Goal: Task Accomplishment & Management: Manage account settings

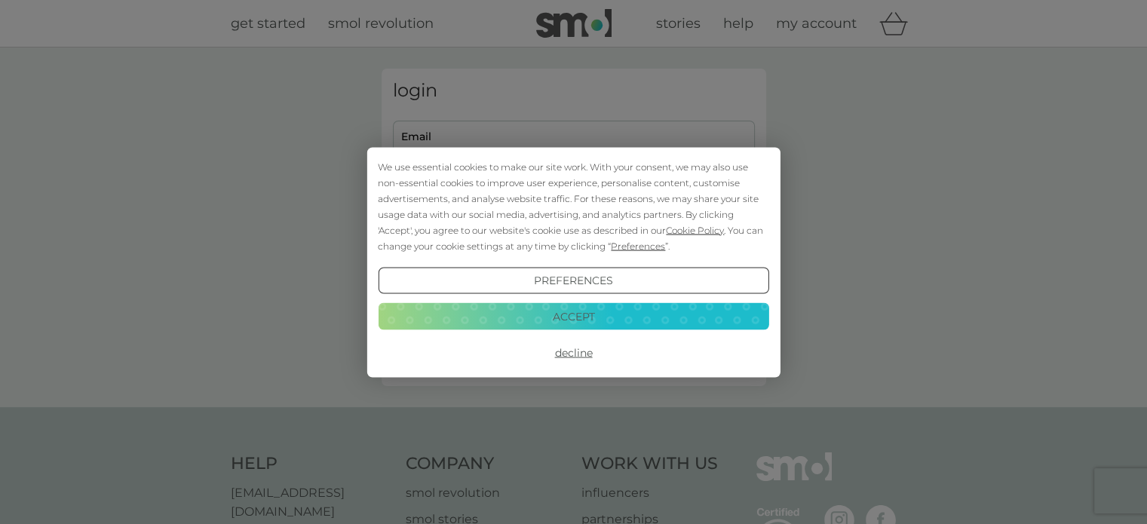
click at [600, 308] on button "Accept" at bounding box center [573, 316] width 391 height 27
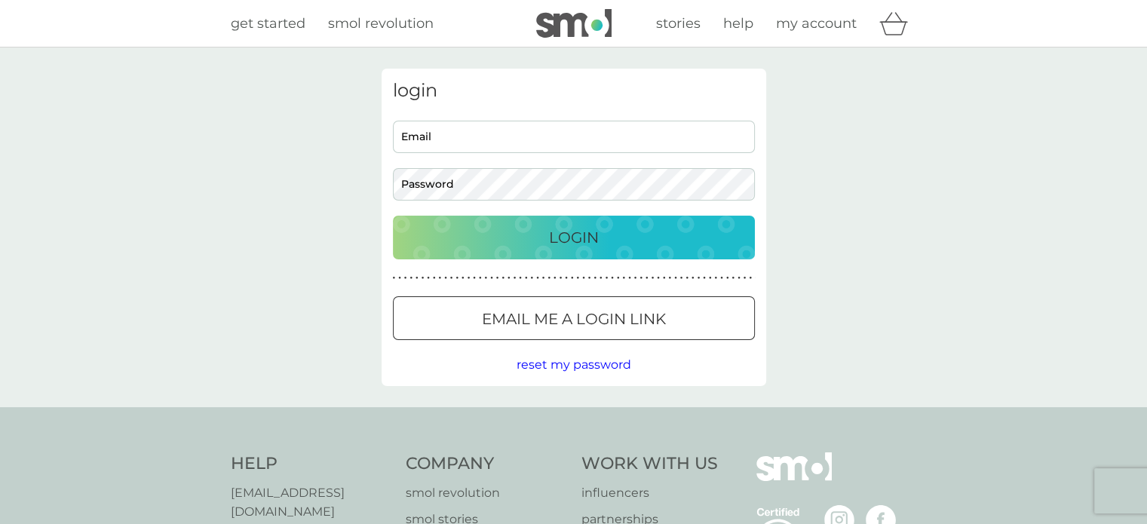
click at [532, 135] on input "Email" at bounding box center [574, 137] width 362 height 32
type input "jgs23sutton6101@gmail.com"
click at [564, 244] on p "Login" at bounding box center [574, 238] width 50 height 24
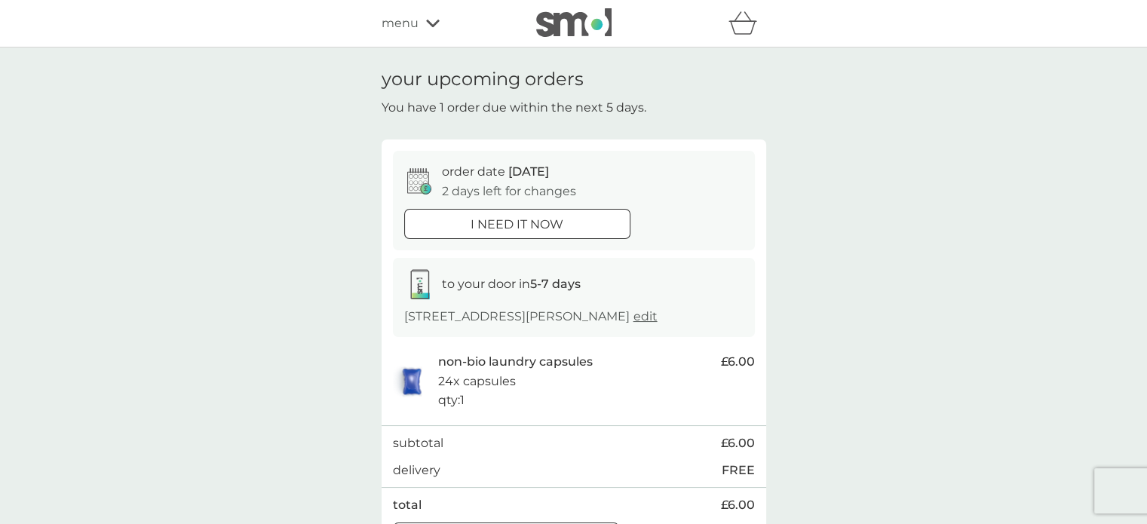
click at [434, 23] on icon at bounding box center [433, 24] width 14 height 8
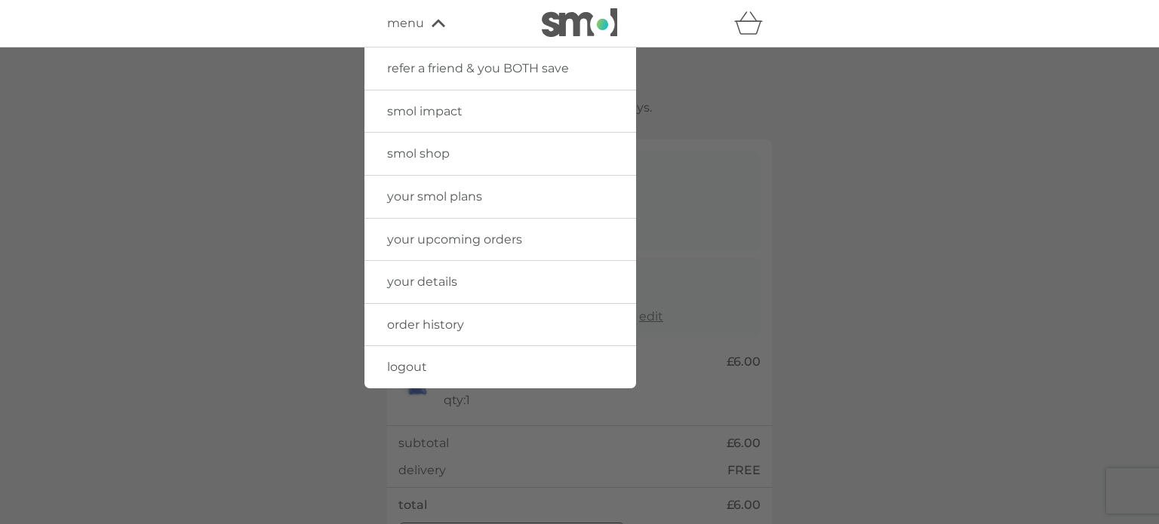
click at [510, 242] on span "your upcoming orders" at bounding box center [454, 239] width 135 height 14
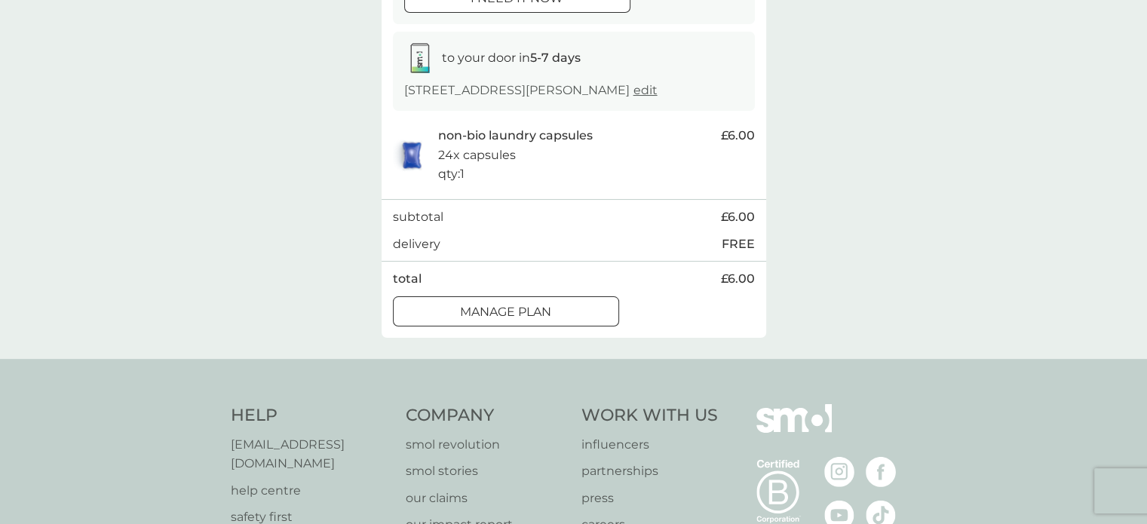
scroll to position [400, 0]
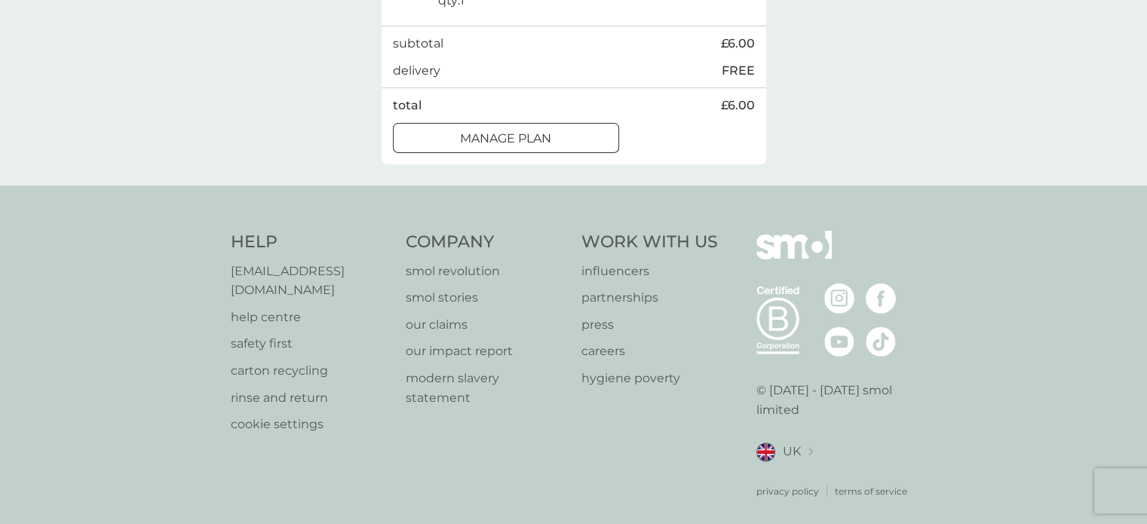
click at [541, 137] on p "Manage plan" at bounding box center [505, 139] width 91 height 20
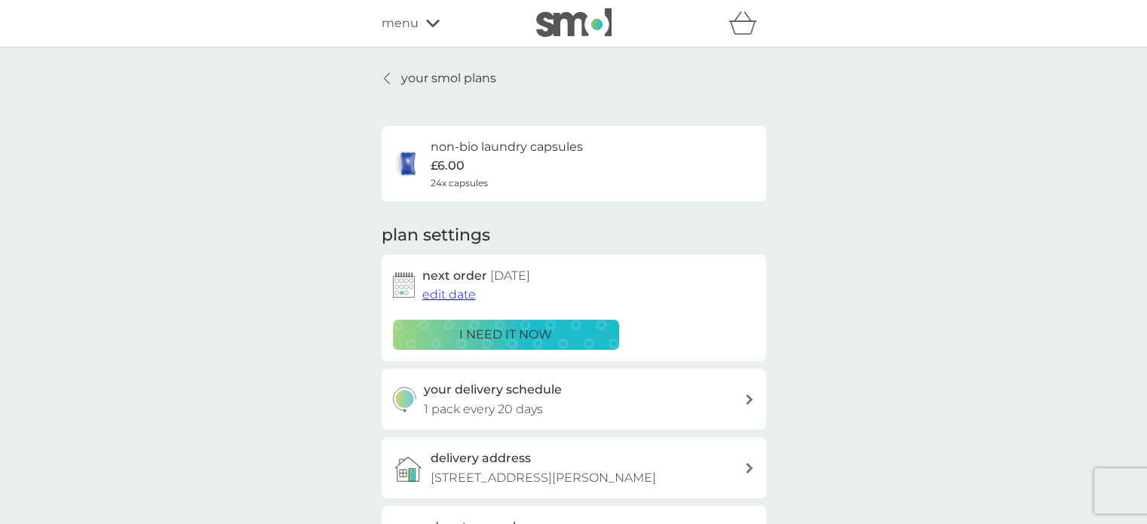
click at [428, 19] on icon at bounding box center [433, 23] width 14 height 9
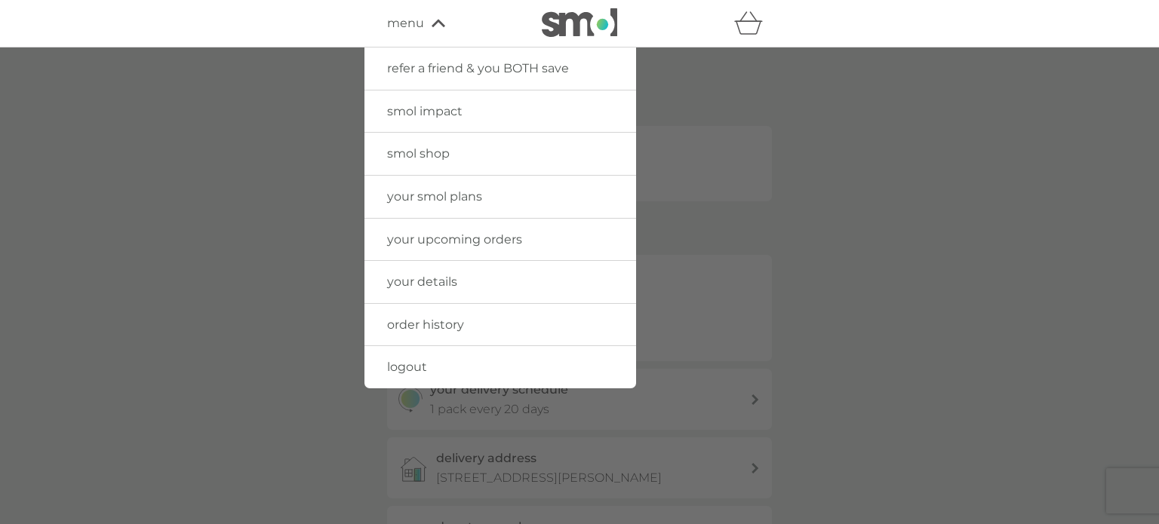
click at [437, 320] on span "order history" at bounding box center [425, 325] width 77 height 14
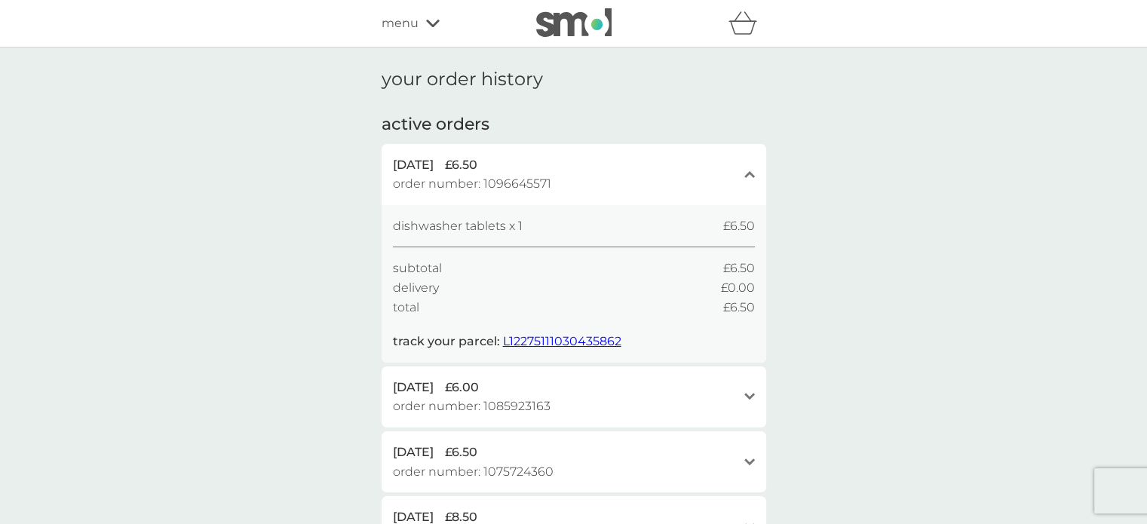
click at [432, 23] on icon at bounding box center [433, 23] width 14 height 9
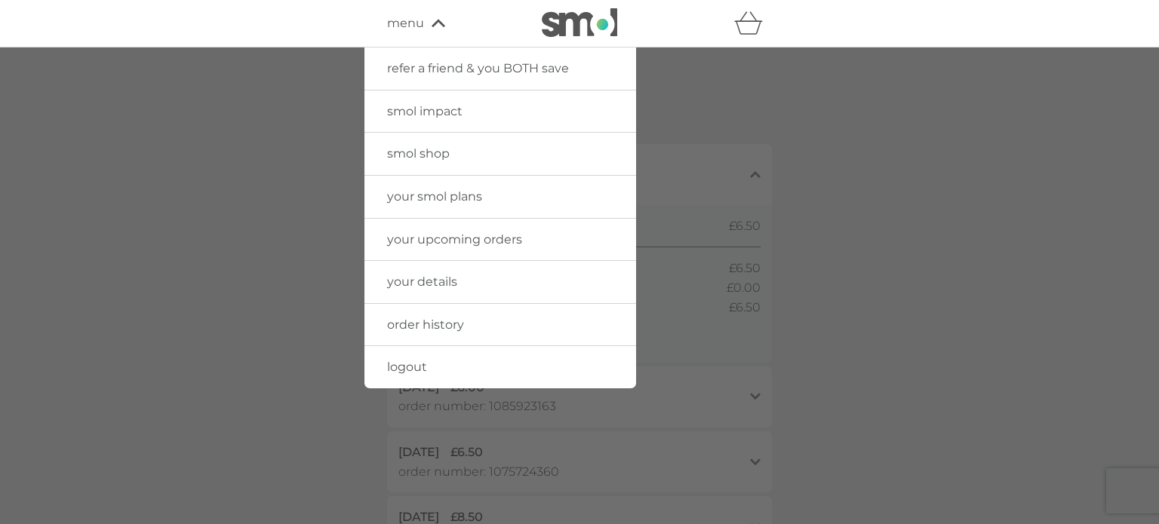
click at [476, 200] on span "your smol plans" at bounding box center [434, 196] width 95 height 14
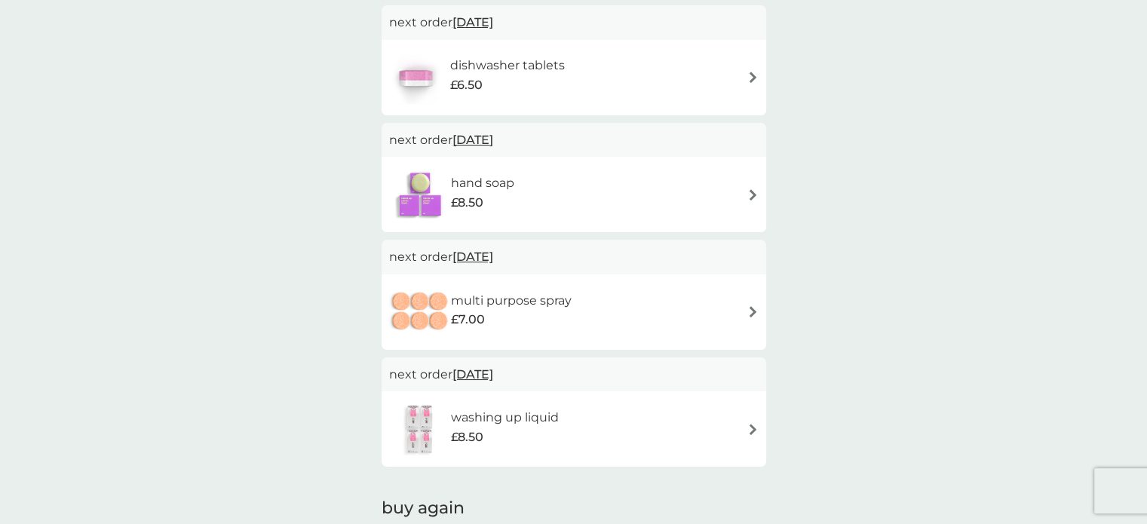
scroll to position [453, 0]
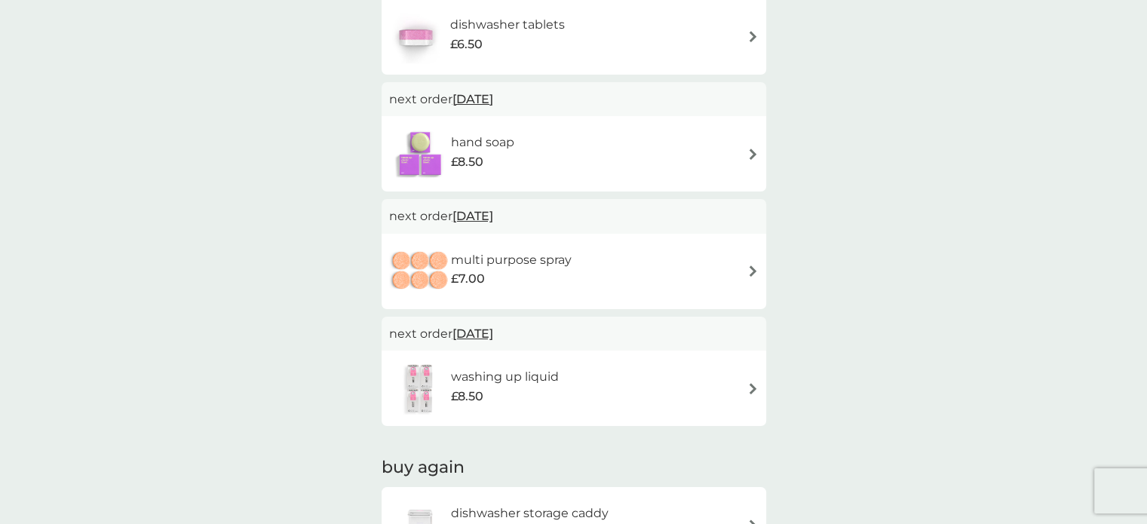
click at [752, 153] on img at bounding box center [753, 154] width 11 height 11
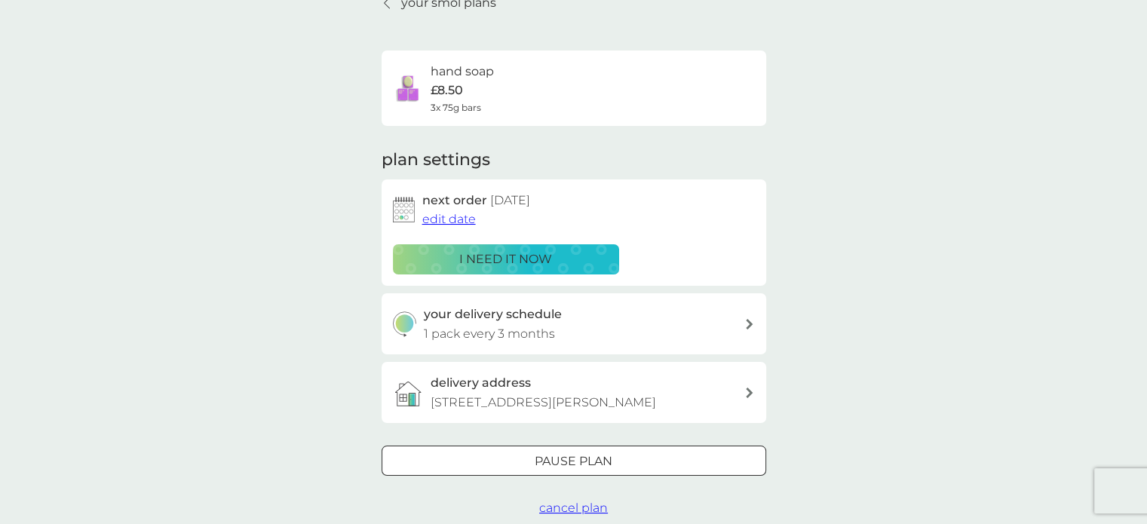
scroll to position [151, 0]
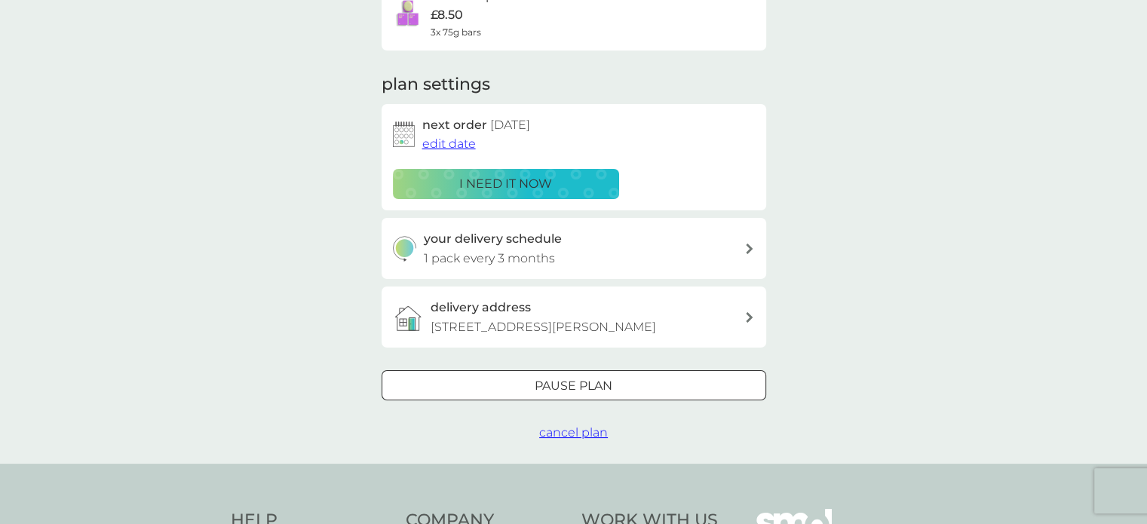
click at [569, 382] on div at bounding box center [574, 387] width 54 height 16
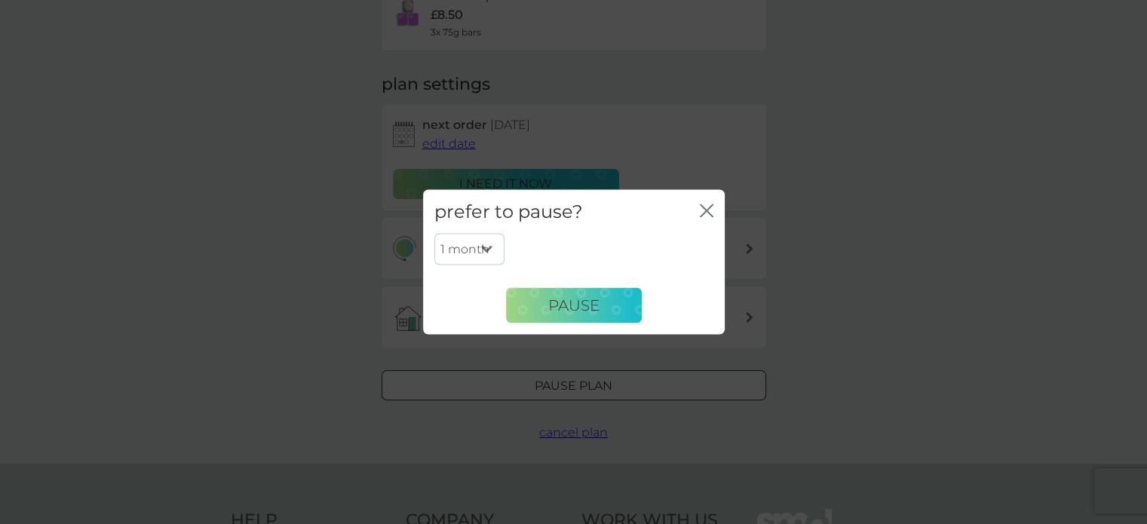
click at [489, 250] on select "1 month 2 months 3 months 4 months 5 months 6 months" at bounding box center [469, 250] width 70 height 32
select select "6"
click at [434, 234] on select "1 month 2 months 3 months 4 months 5 months 6 months" at bounding box center [469, 250] width 70 height 32
click at [593, 298] on span "Pause" at bounding box center [573, 305] width 51 height 18
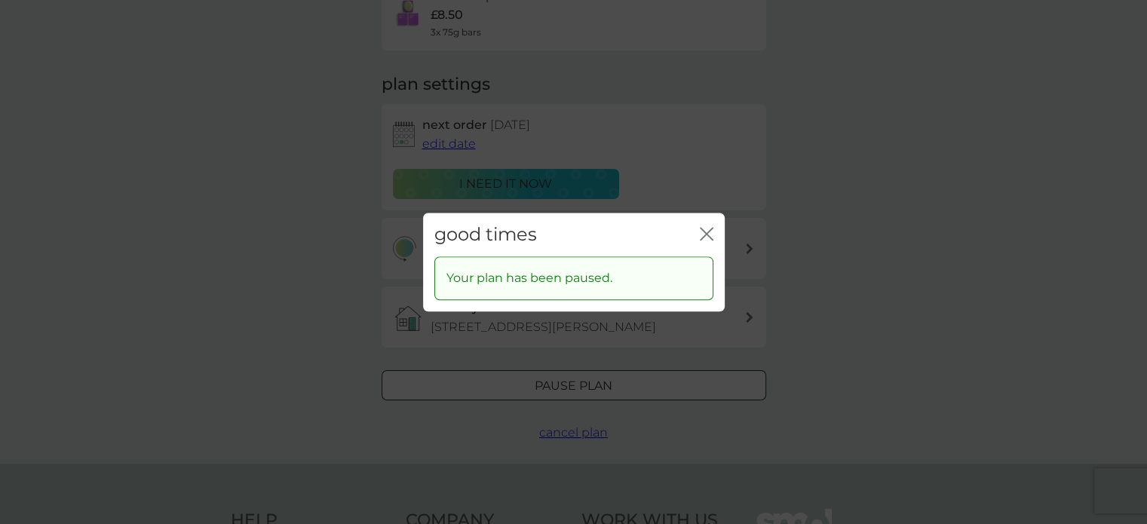
click at [709, 234] on icon "close" at bounding box center [707, 234] width 14 height 14
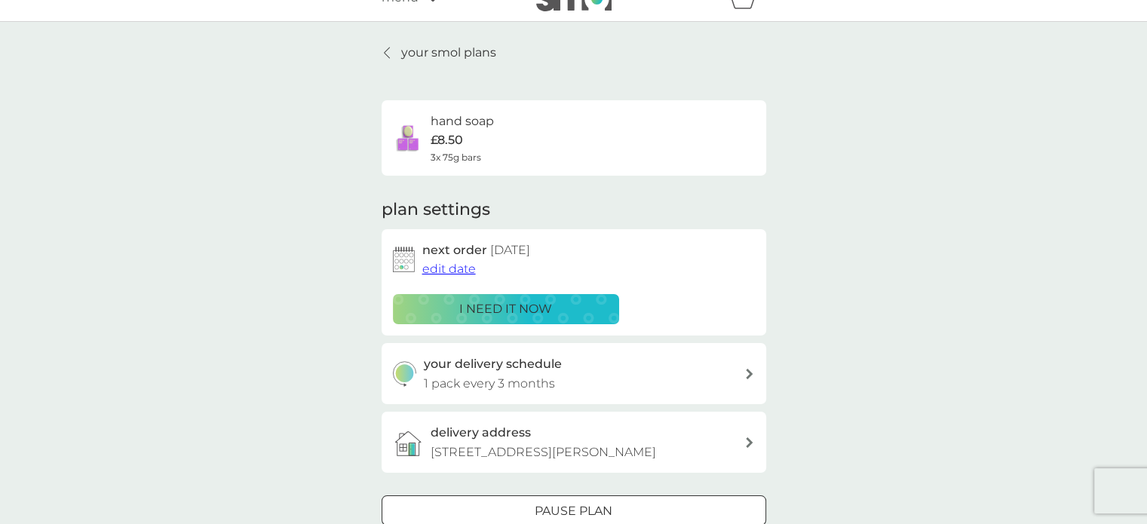
scroll to position [0, 0]
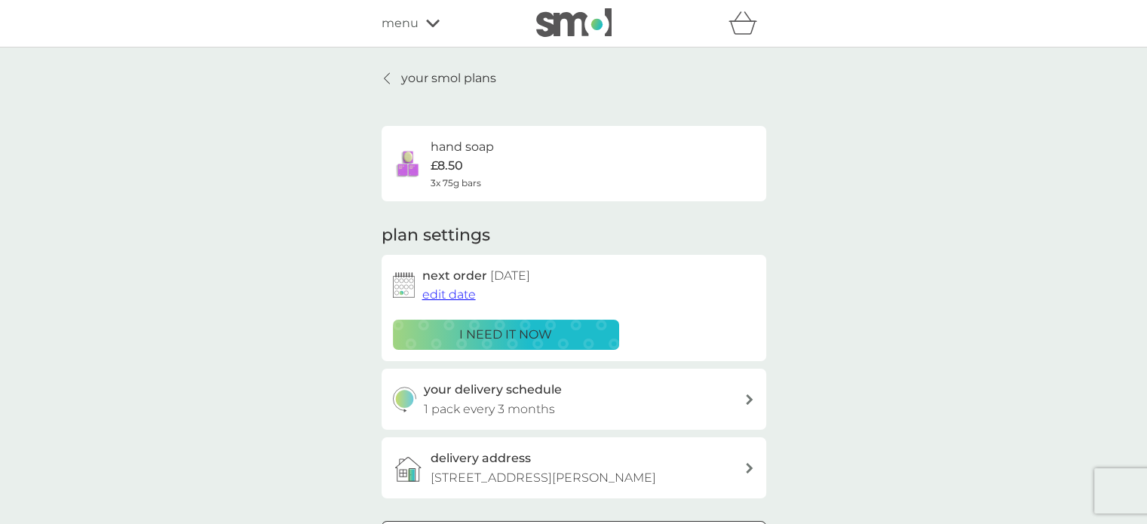
click at [389, 77] on icon at bounding box center [387, 78] width 6 height 12
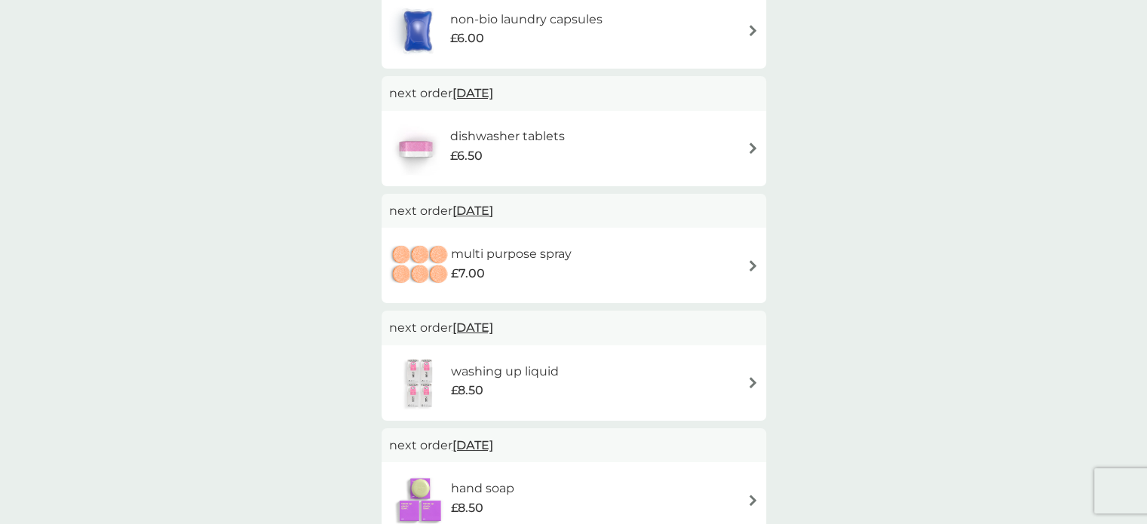
scroll to position [377, 0]
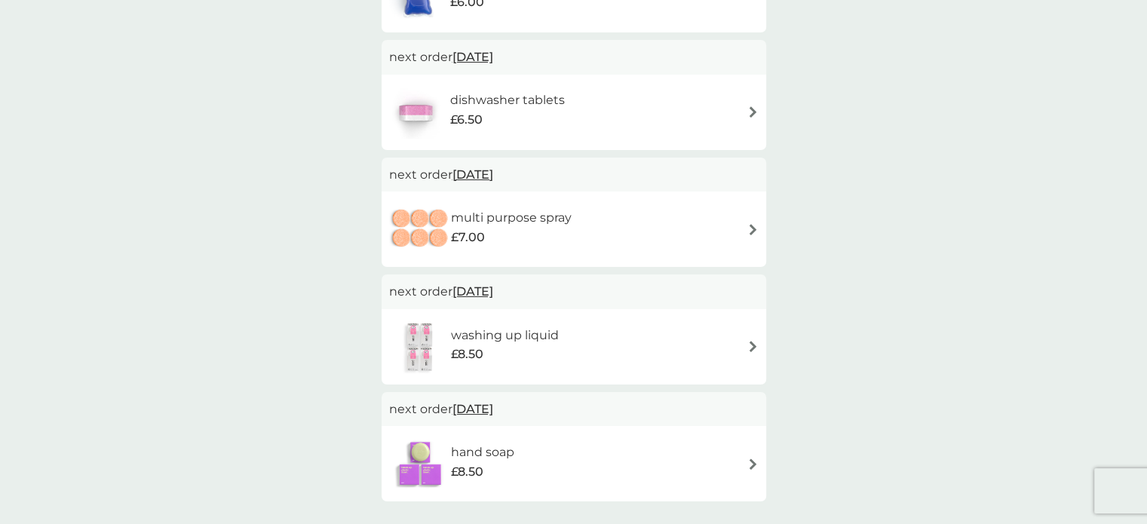
click at [749, 228] on img at bounding box center [753, 229] width 11 height 11
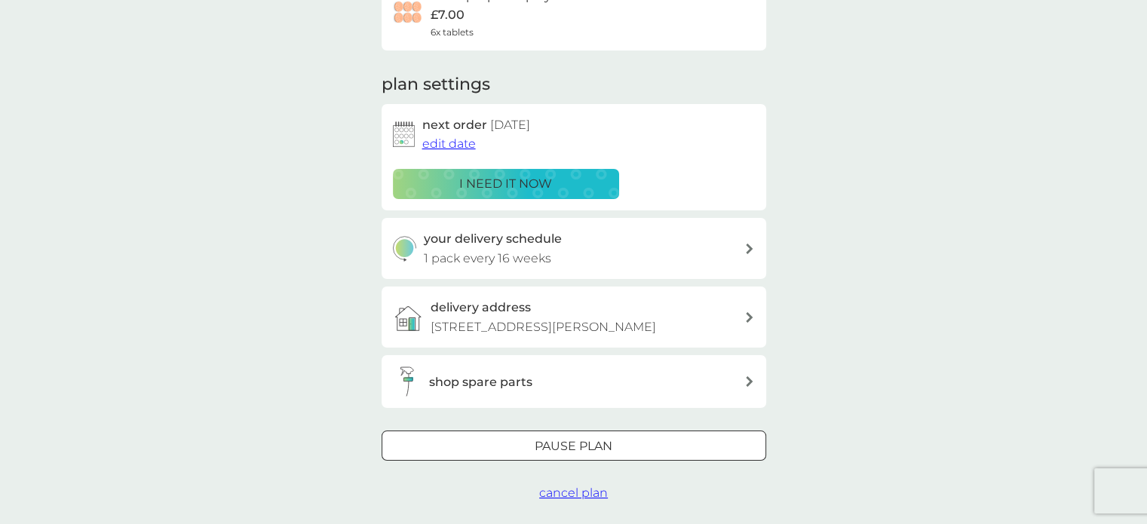
scroll to position [226, 0]
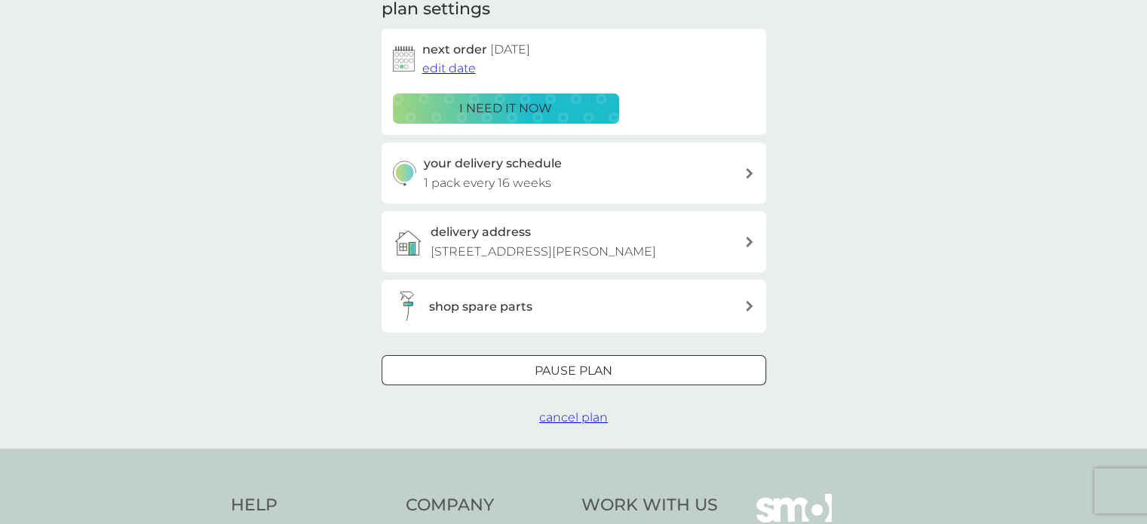
click at [597, 368] on div at bounding box center [574, 372] width 54 height 16
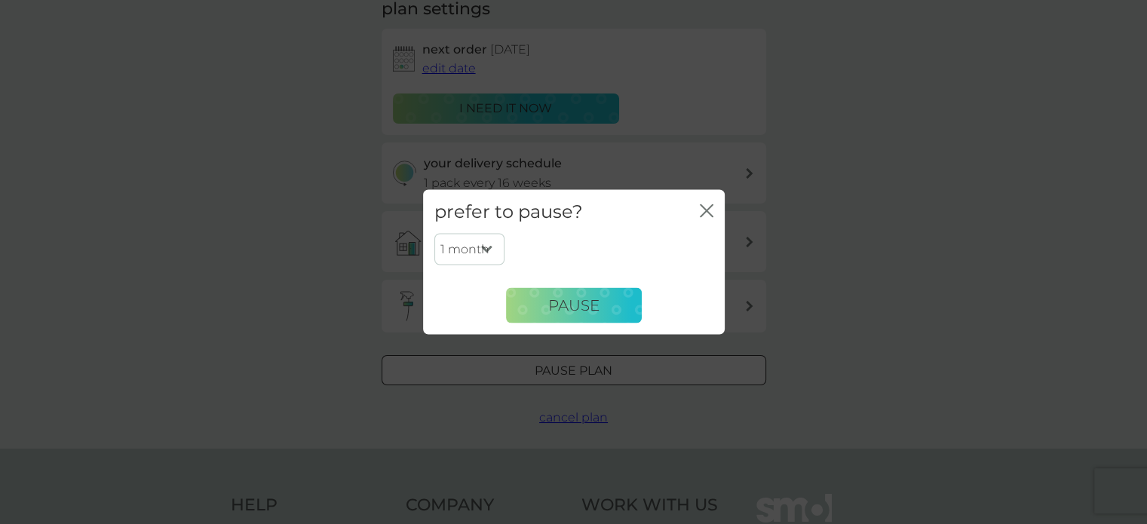
click at [487, 247] on select "1 month 2 months 3 months 4 months 5 months 6 months" at bounding box center [469, 250] width 70 height 32
select select "6"
click at [434, 234] on select "1 month 2 months 3 months 4 months 5 months 6 months" at bounding box center [469, 250] width 70 height 32
click at [575, 307] on span "Pause" at bounding box center [573, 305] width 51 height 18
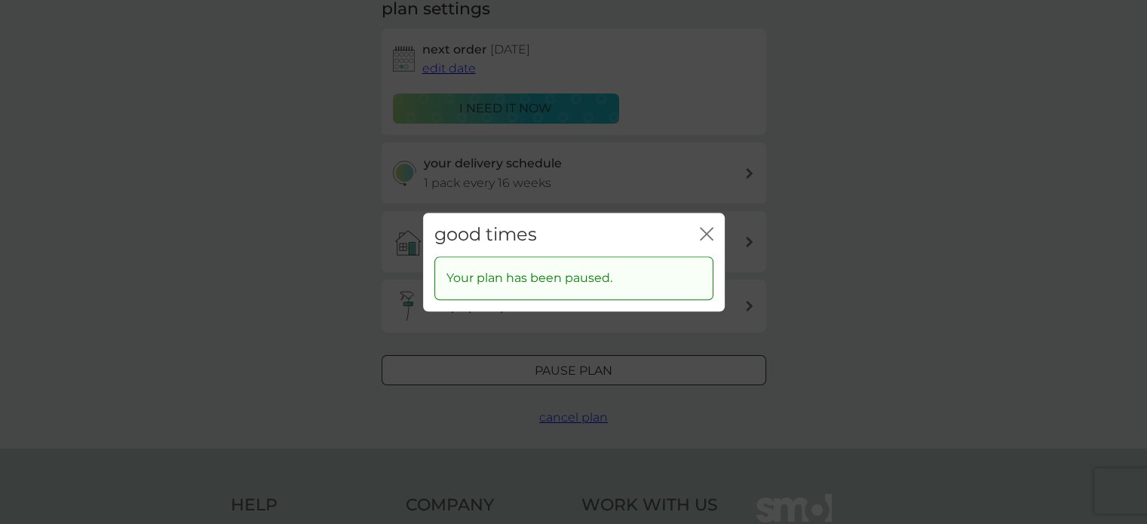
click at [705, 234] on g "close" at bounding box center [707, 234] width 12 height 12
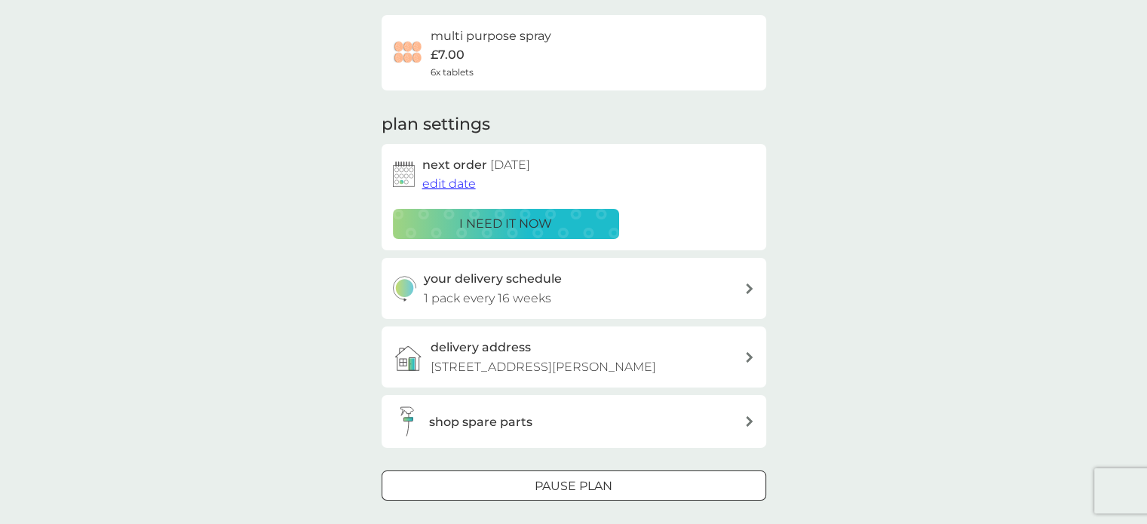
scroll to position [0, 0]
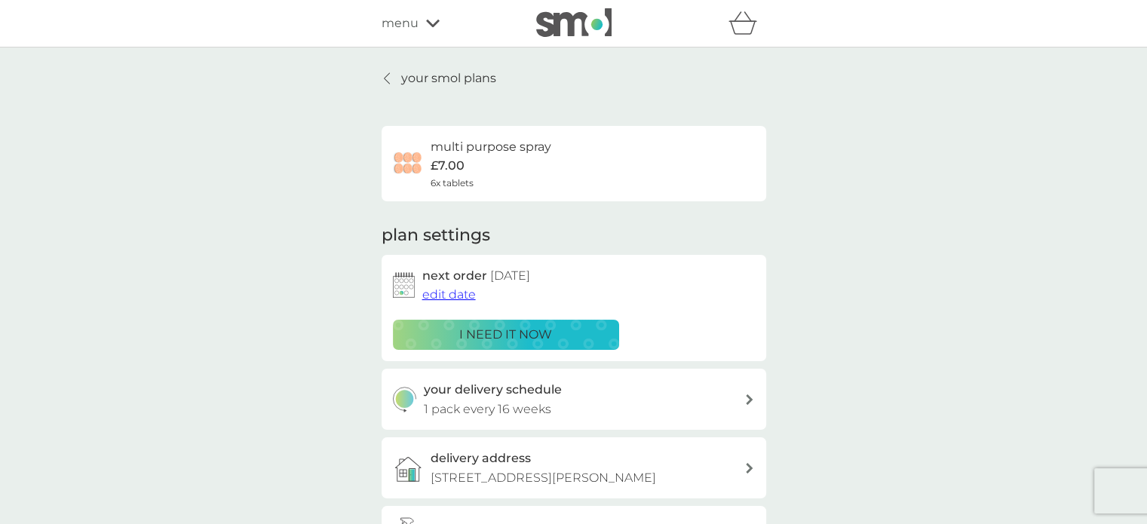
drag, startPoint x: 383, startPoint y: 80, endPoint x: 881, endPoint y: 161, distance: 504.3
click at [384, 80] on icon at bounding box center [387, 78] width 6 height 12
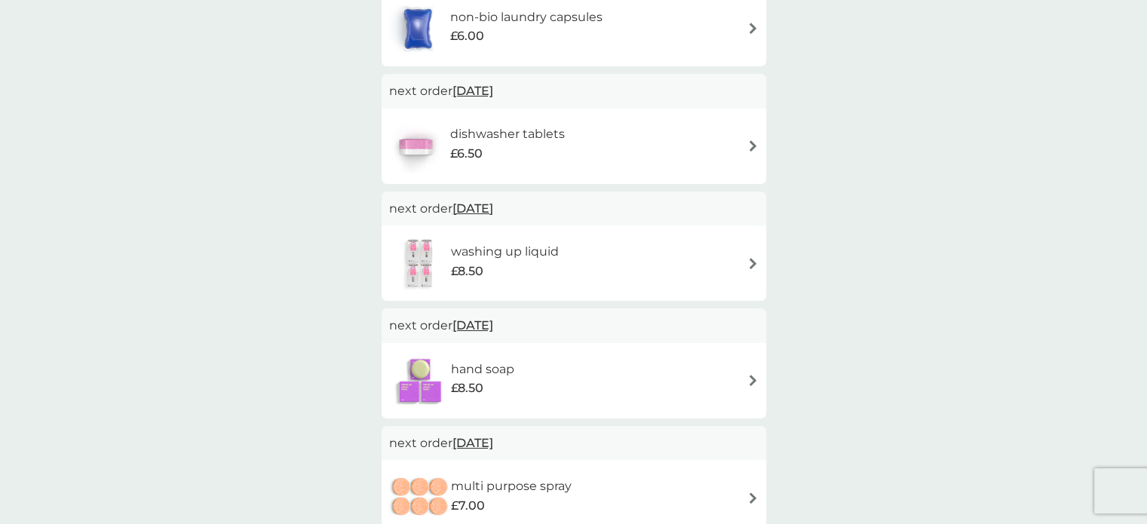
scroll to position [377, 0]
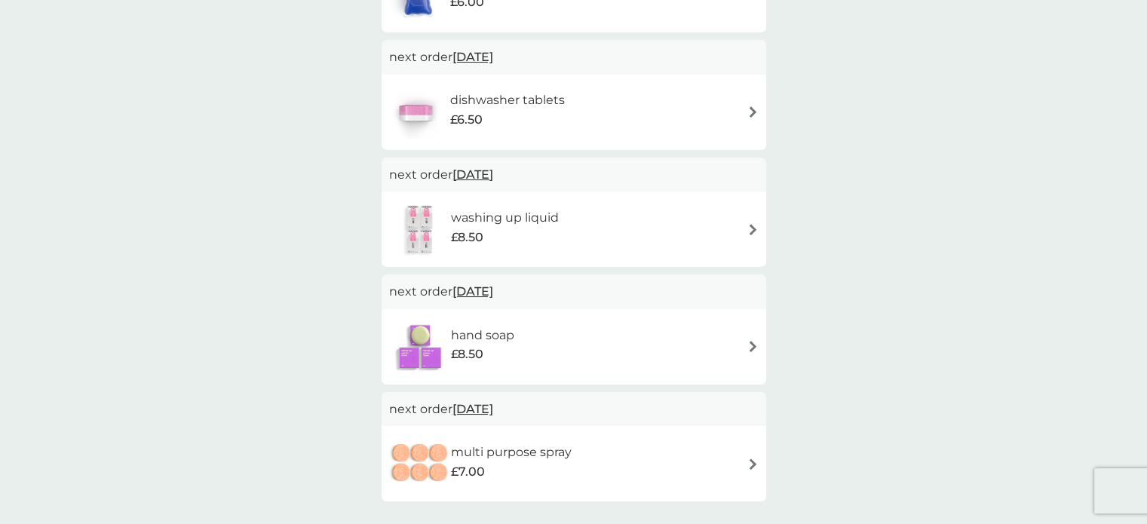
click at [754, 224] on img at bounding box center [753, 229] width 11 height 11
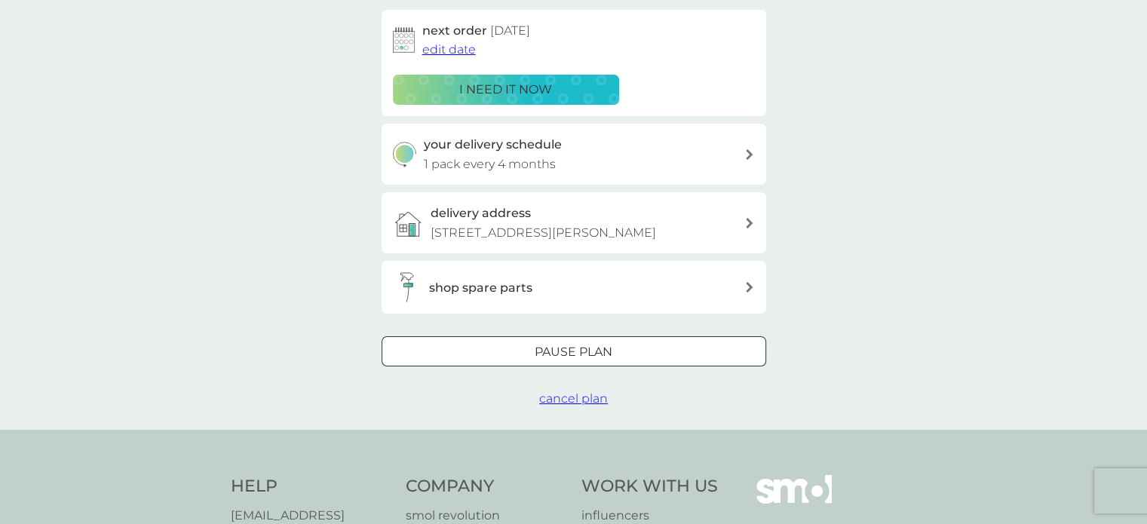
scroll to position [302, 0]
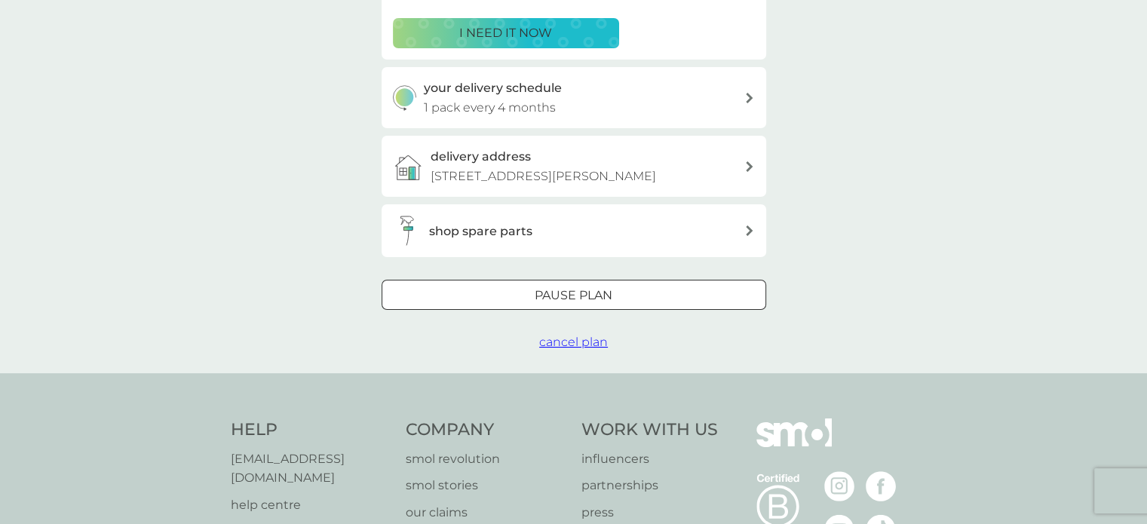
click at [567, 290] on div at bounding box center [574, 296] width 54 height 16
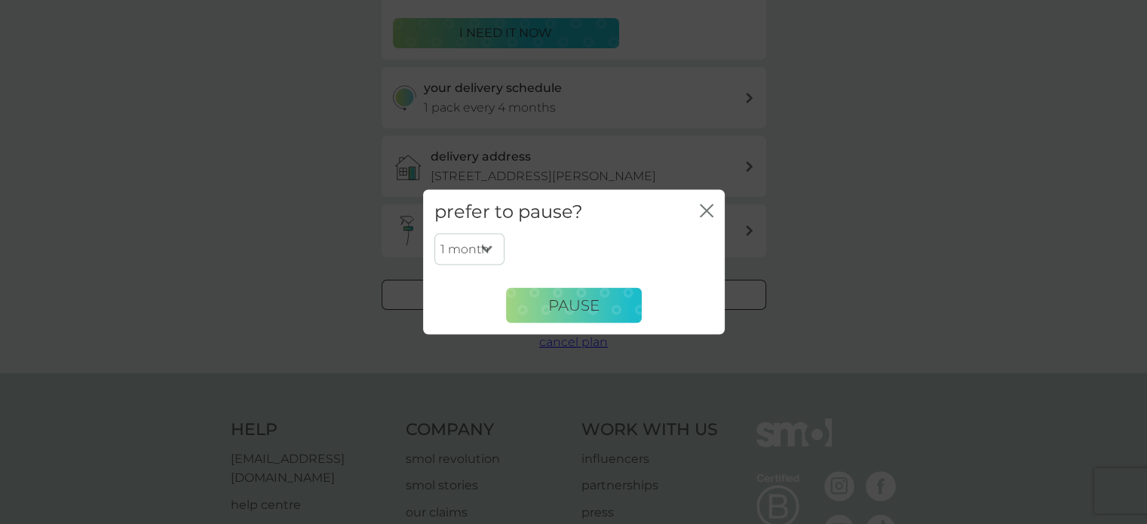
click at [489, 247] on select "1 month 2 months 3 months 4 months 5 months 6 months" at bounding box center [469, 250] width 70 height 32
select select "6"
click at [434, 234] on select "1 month 2 months 3 months 4 months 5 months 6 months" at bounding box center [469, 250] width 70 height 32
click at [582, 307] on span "Pause" at bounding box center [573, 305] width 51 height 18
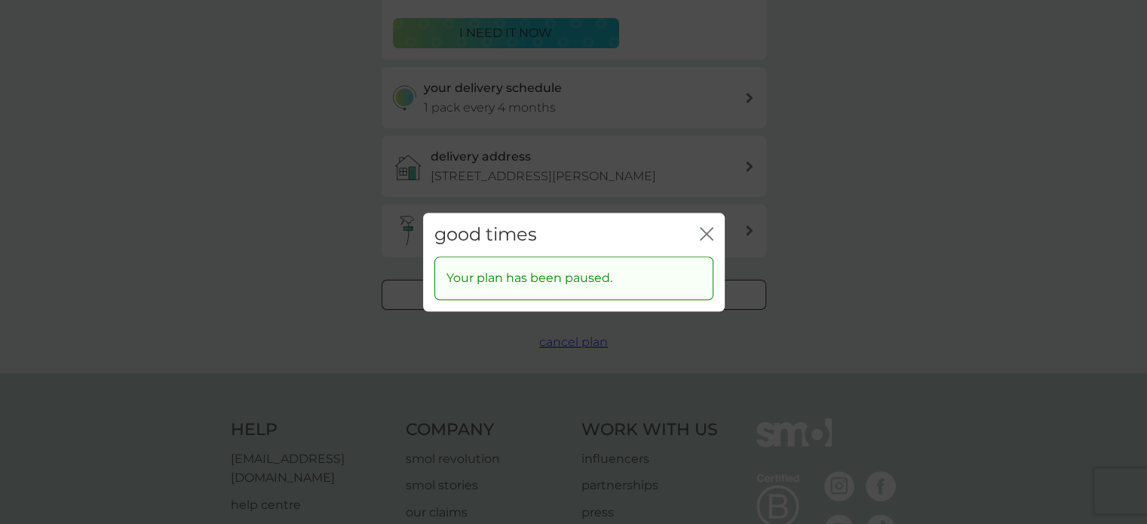
click at [705, 232] on icon "close" at bounding box center [707, 234] width 14 height 14
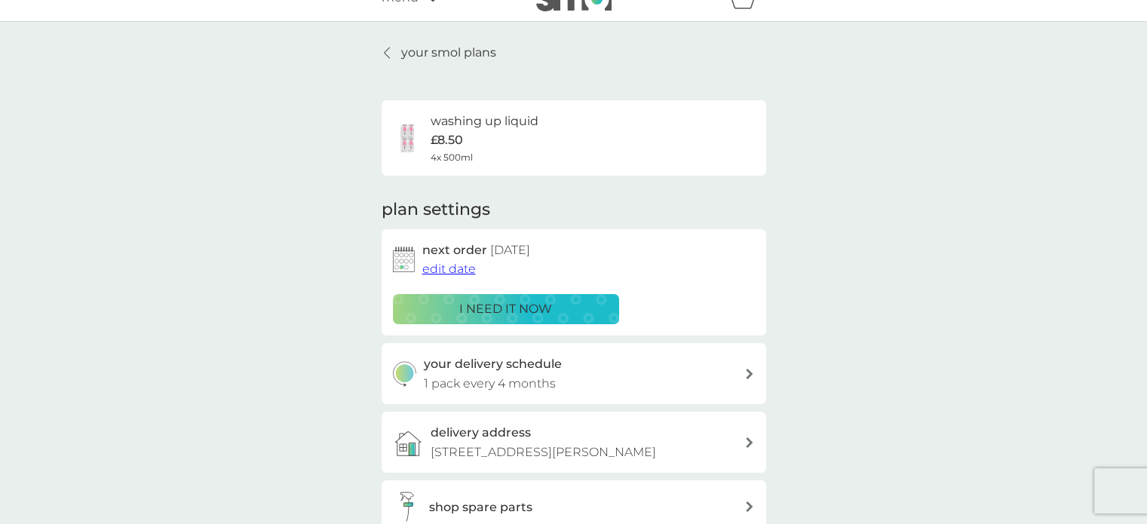
scroll to position [0, 0]
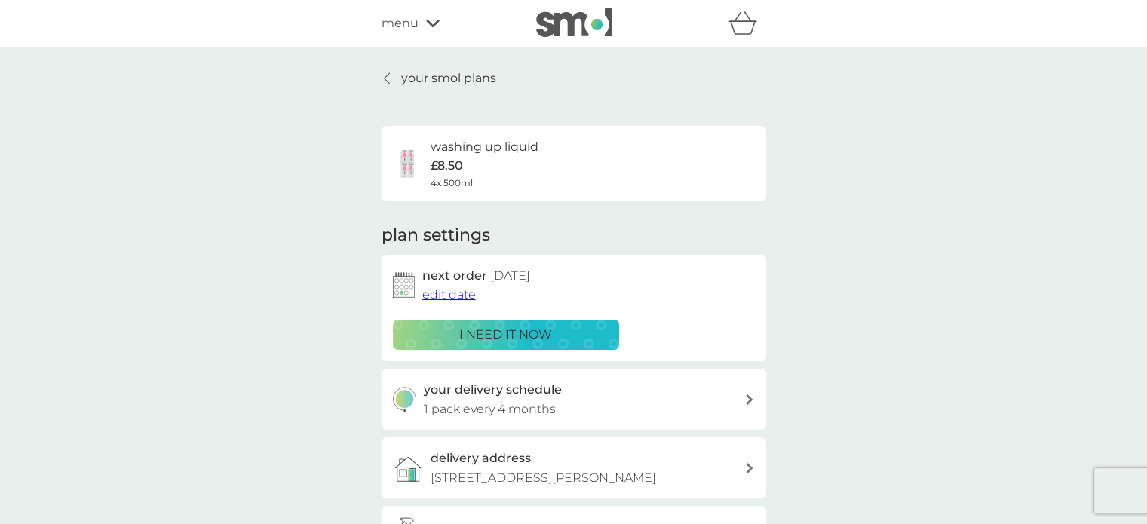
click at [386, 78] on icon at bounding box center [387, 78] width 6 height 12
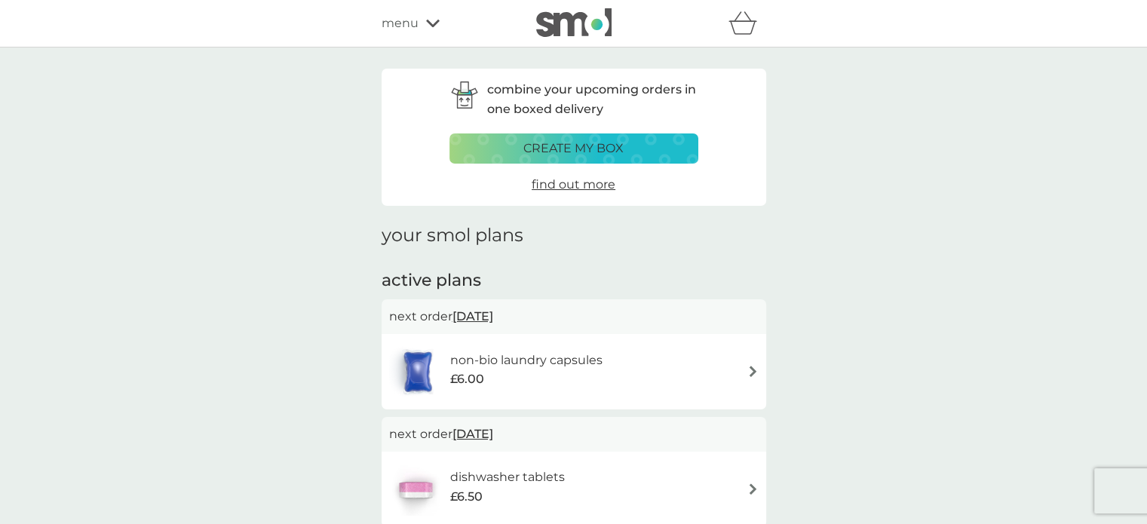
drag, startPoint x: 431, startPoint y: 25, endPoint x: 428, endPoint y: 35, distance: 11.0
click at [431, 24] on icon at bounding box center [433, 24] width 14 height 8
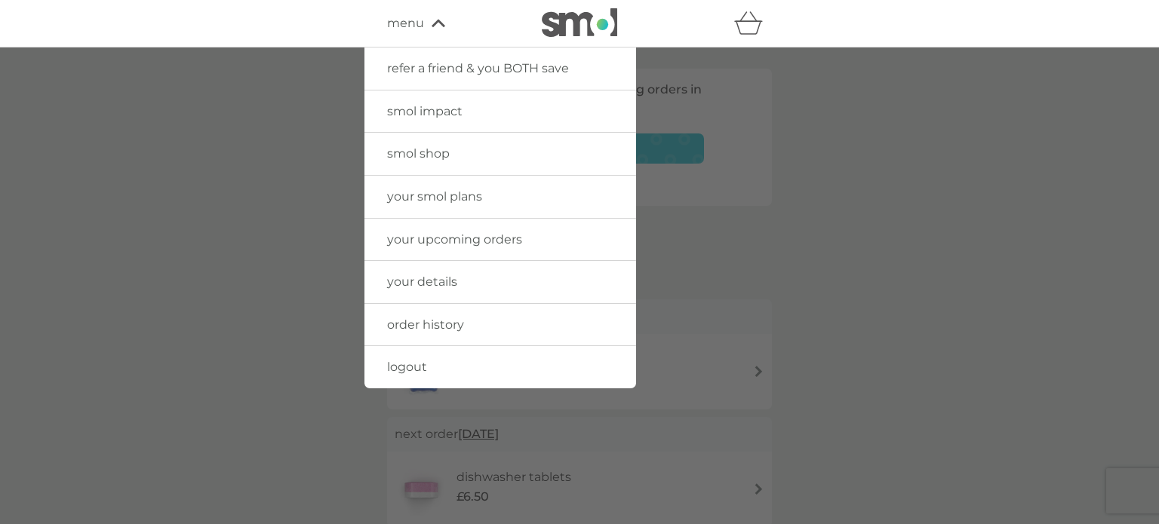
click at [413, 364] on span "logout" at bounding box center [407, 367] width 40 height 14
